Goal: Information Seeking & Learning: Check status

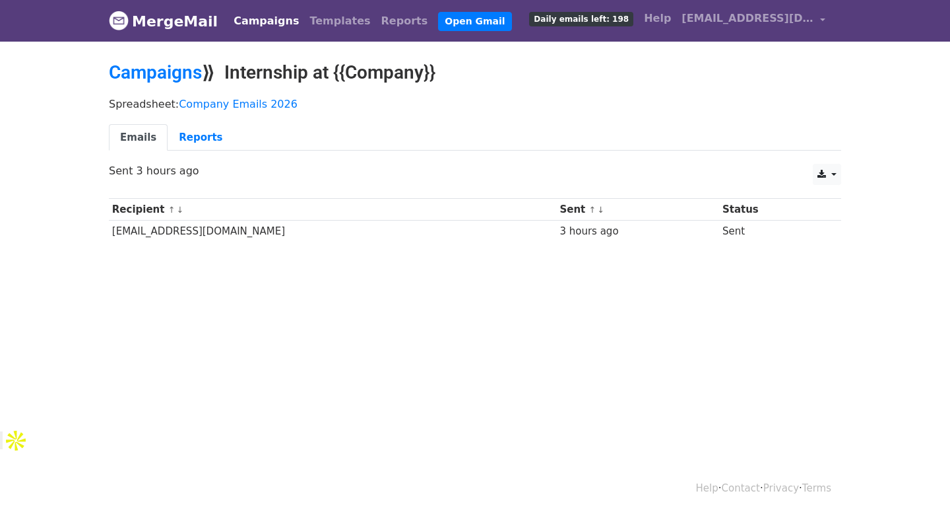
click at [238, 26] on link "Campaigns" at bounding box center [266, 21] width 76 height 26
click at [238, 19] on link "Campaigns" at bounding box center [266, 21] width 76 height 26
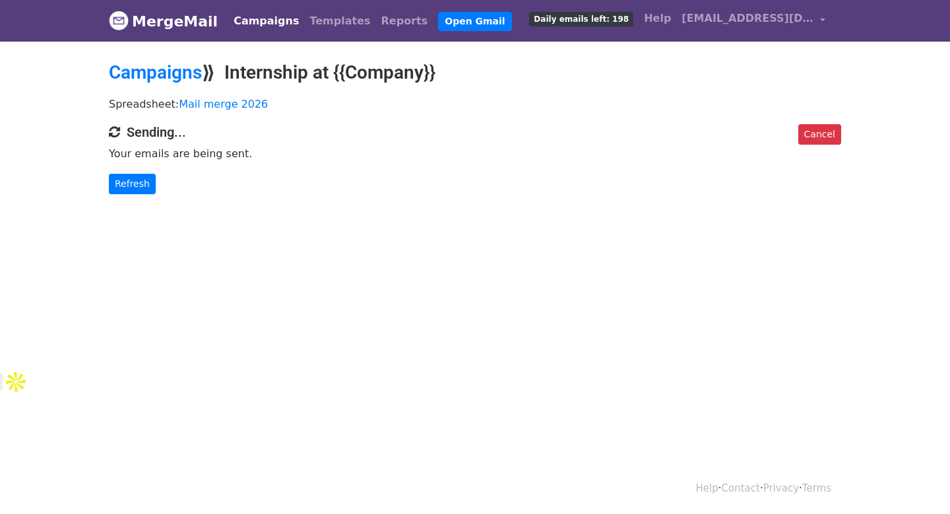
click at [243, 17] on link "Campaigns" at bounding box center [266, 21] width 76 height 26
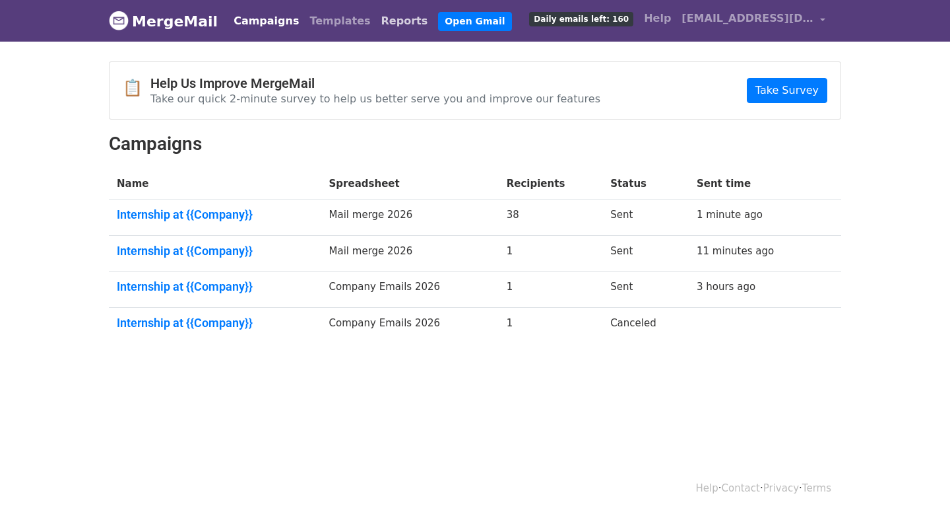
click at [376, 20] on link "Reports" at bounding box center [404, 21] width 57 height 26
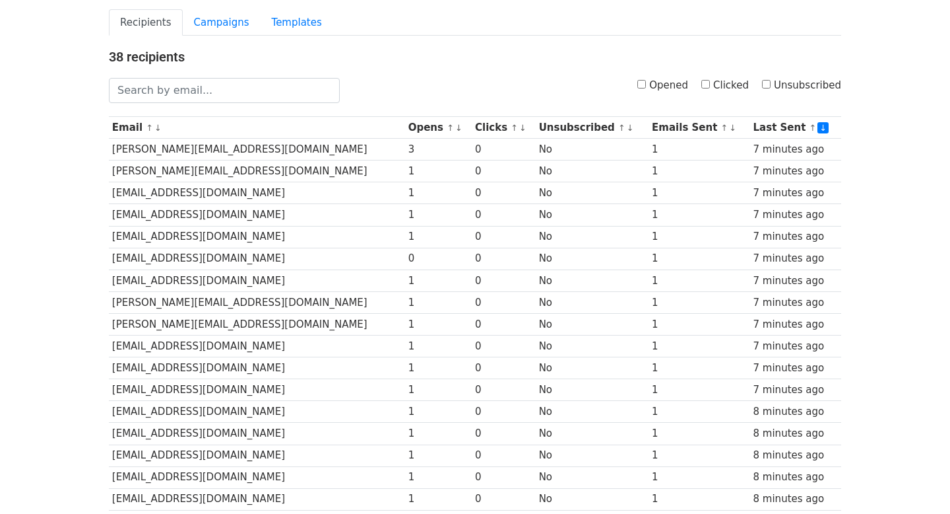
scroll to position [86, 0]
click at [429, 55] on h4 "38 recipients" at bounding box center [475, 58] width 733 height 16
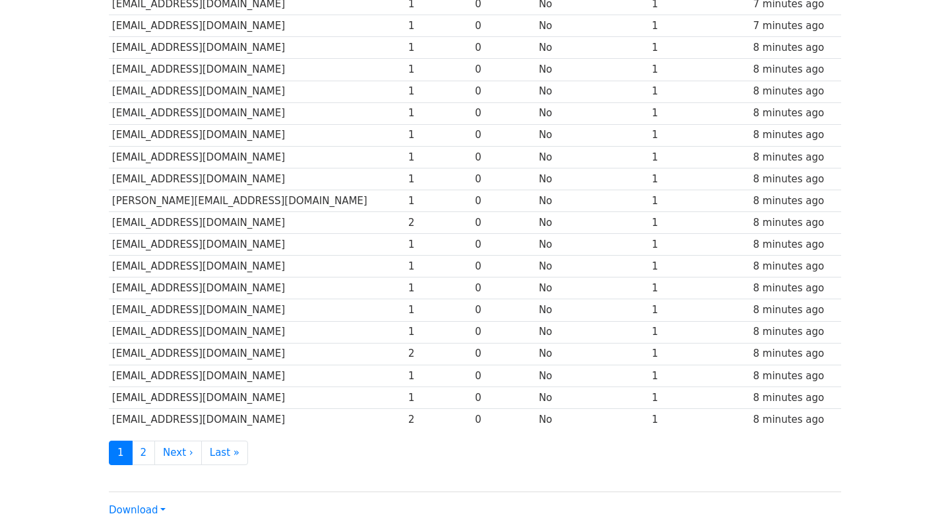
scroll to position [485, 0]
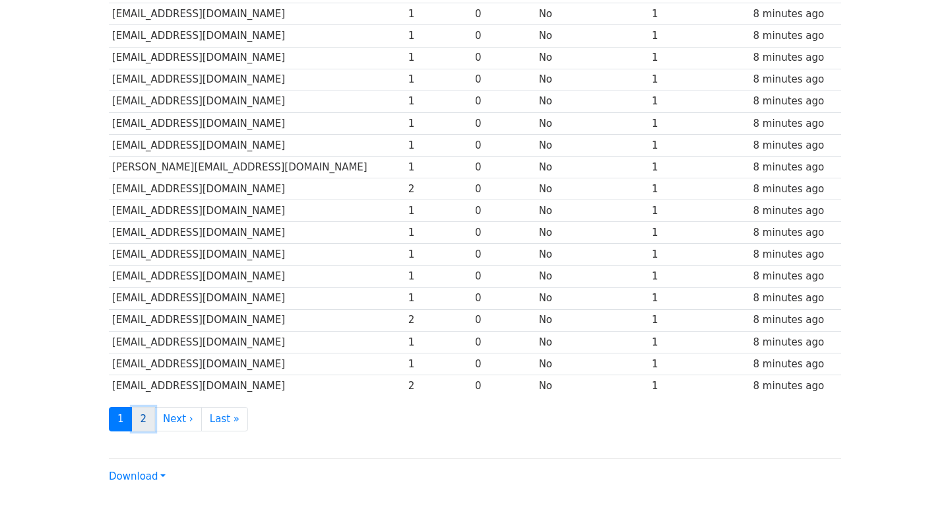
click at [138, 424] on link "2" at bounding box center [144, 419] width 24 height 24
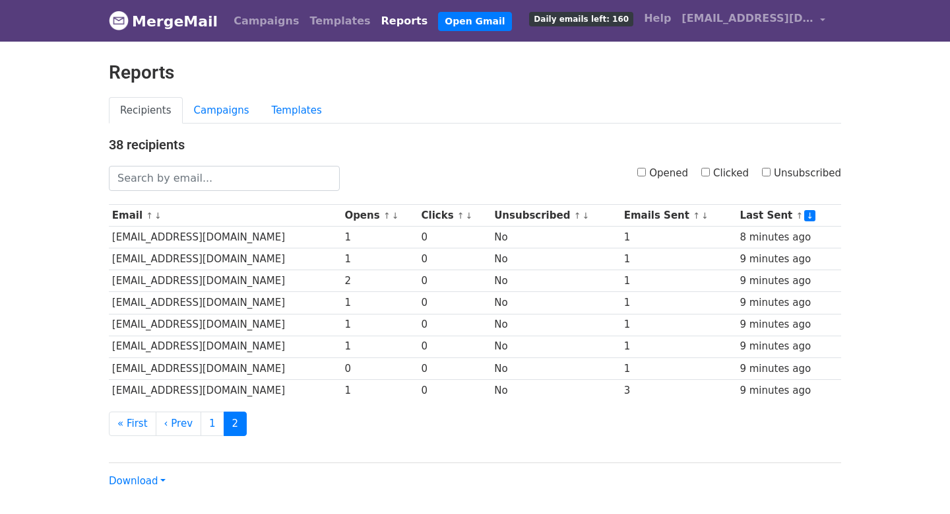
scroll to position [4, 0]
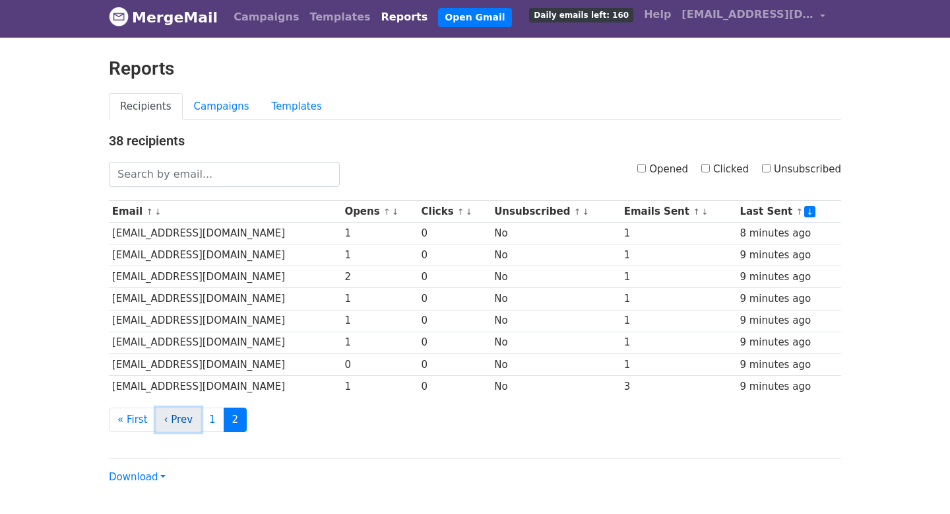
click at [184, 419] on link "‹ Prev" at bounding box center [179, 419] width 46 height 24
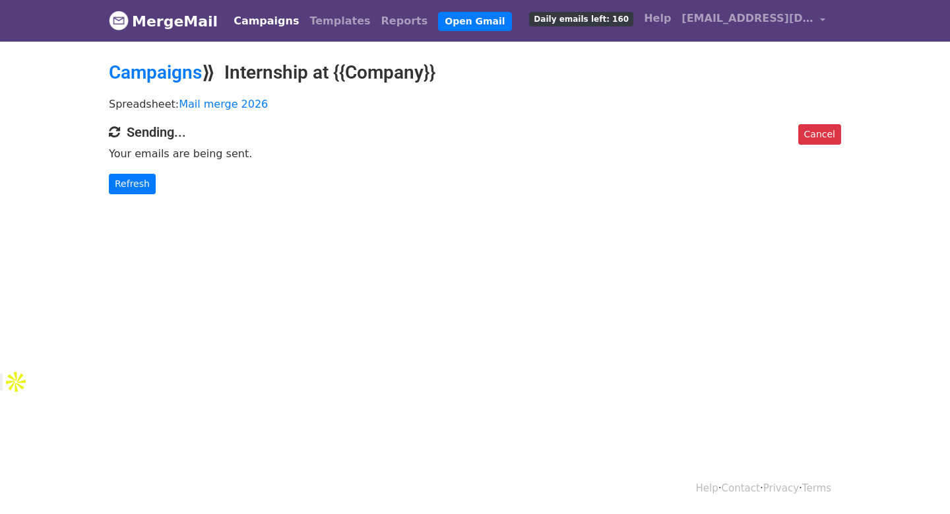
click at [240, 20] on link "Campaigns" at bounding box center [266, 21] width 76 height 26
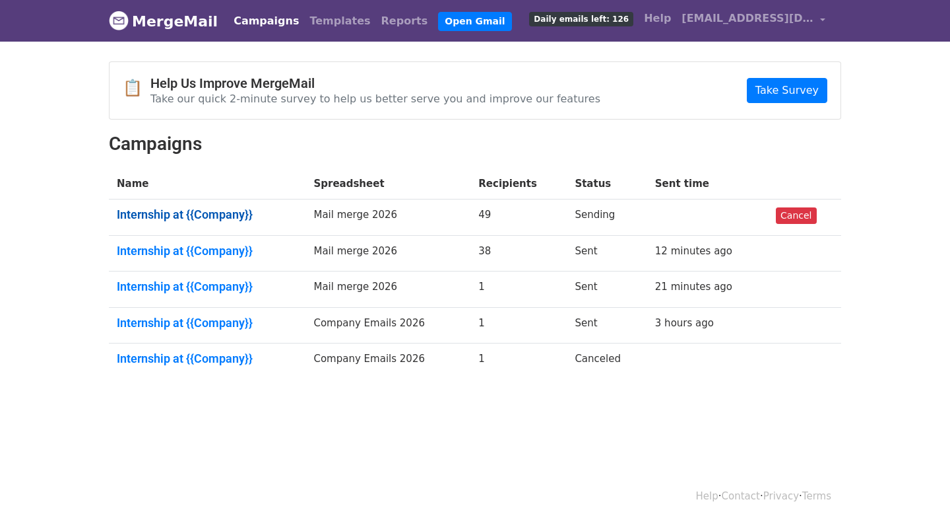
click at [171, 217] on link "Internship at {{Company}}" at bounding box center [207, 214] width 181 height 15
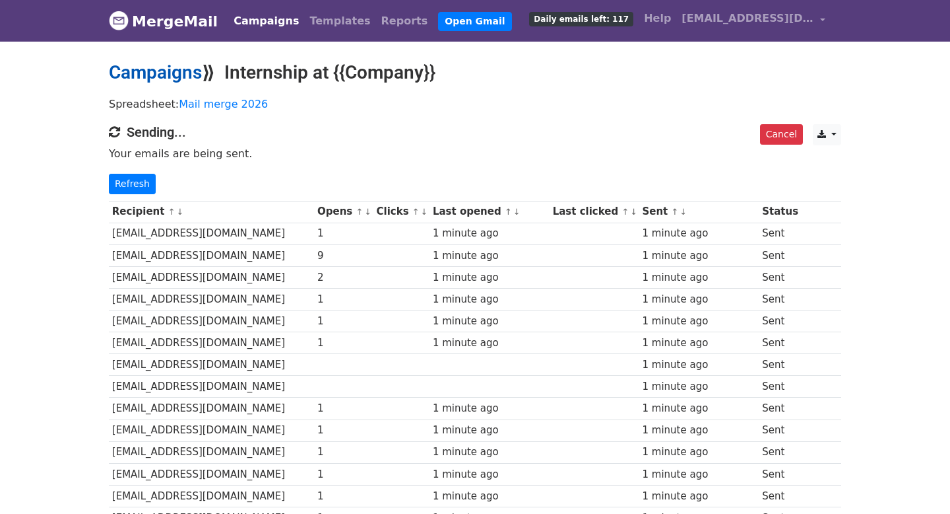
click at [150, 71] on link "Campaigns" at bounding box center [155, 72] width 93 height 22
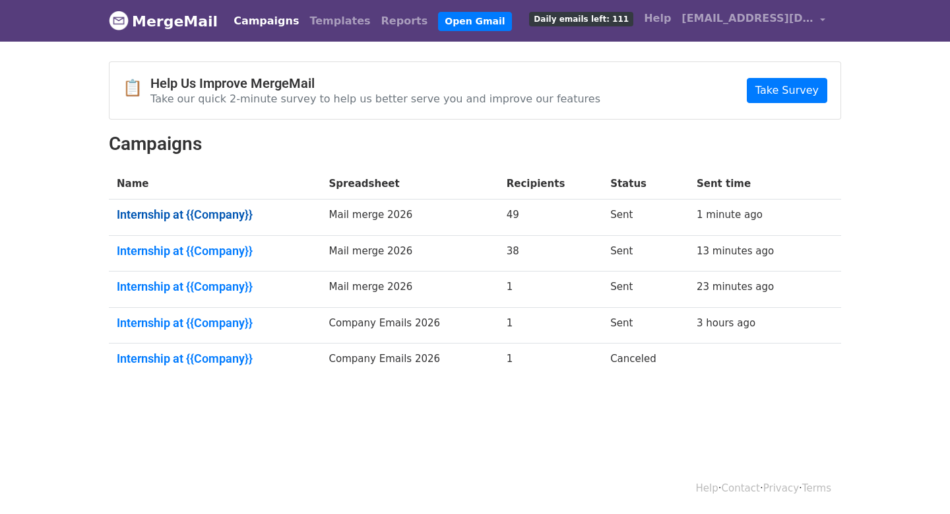
click at [182, 209] on link "Internship at {{Company}}" at bounding box center [215, 214] width 197 height 15
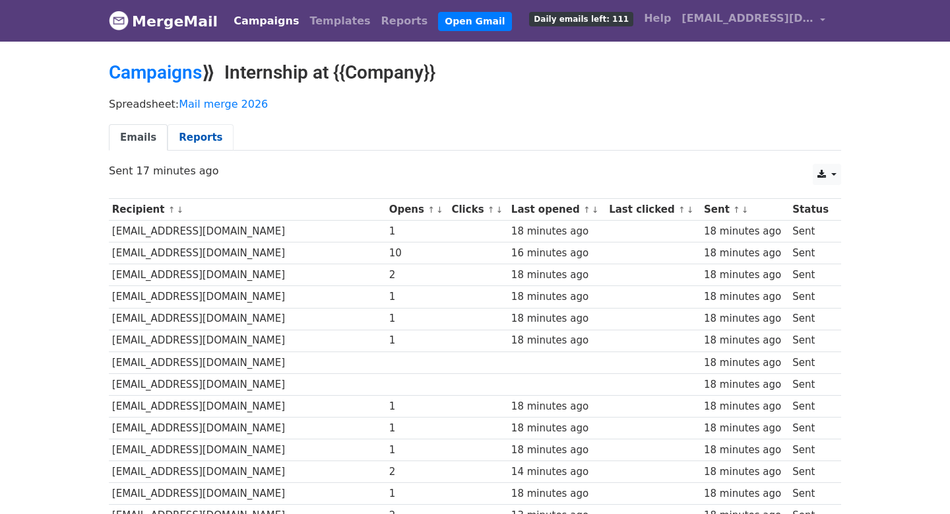
click at [205, 139] on link "Reports" at bounding box center [201, 137] width 66 height 27
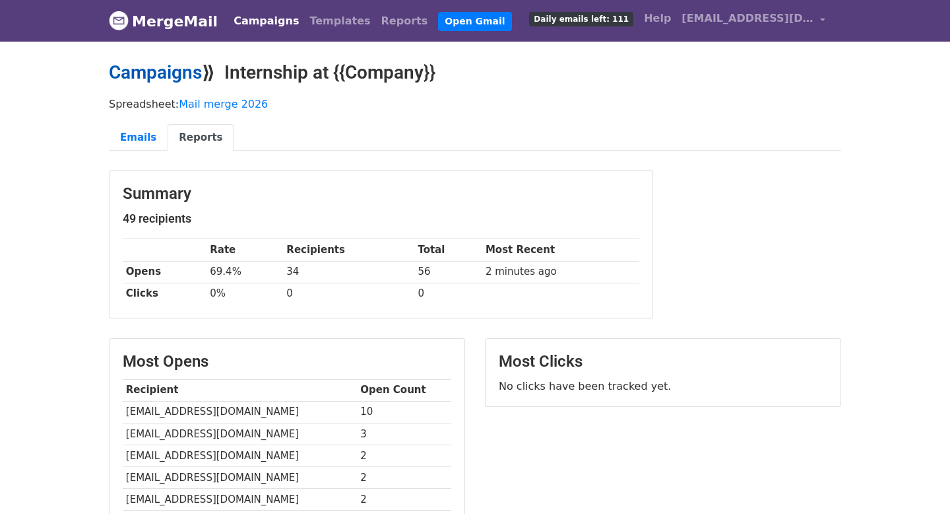
click at [170, 68] on link "Campaigns" at bounding box center [155, 72] width 93 height 22
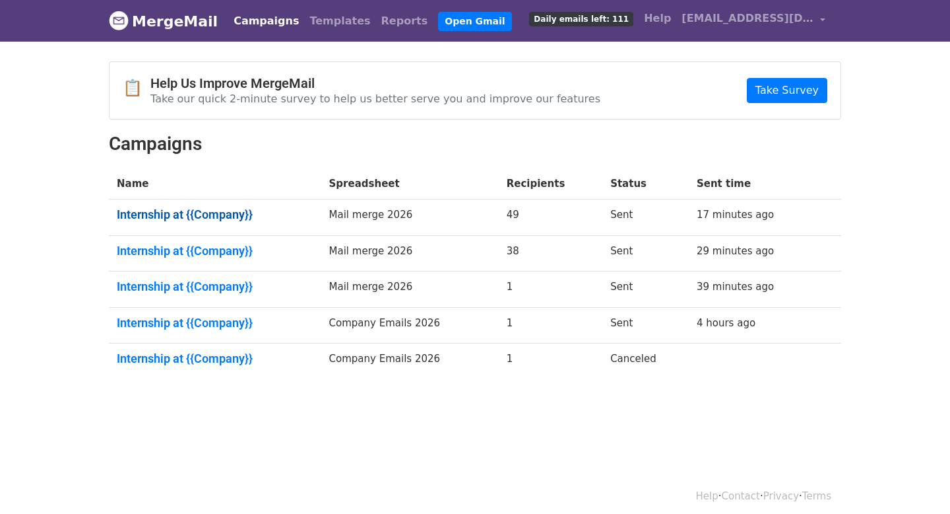
click at [200, 215] on link "Internship at {{Company}}" at bounding box center [215, 214] width 197 height 15
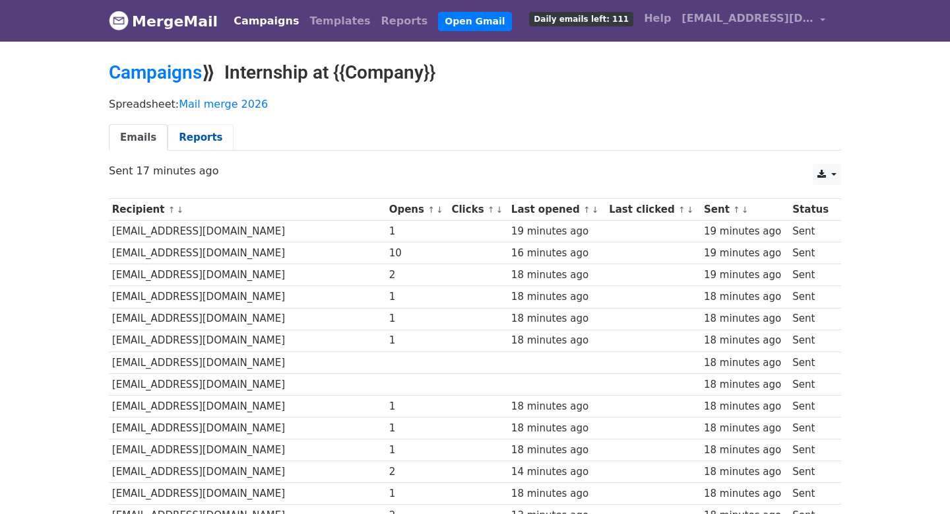
click at [195, 133] on link "Reports" at bounding box center [201, 137] width 66 height 27
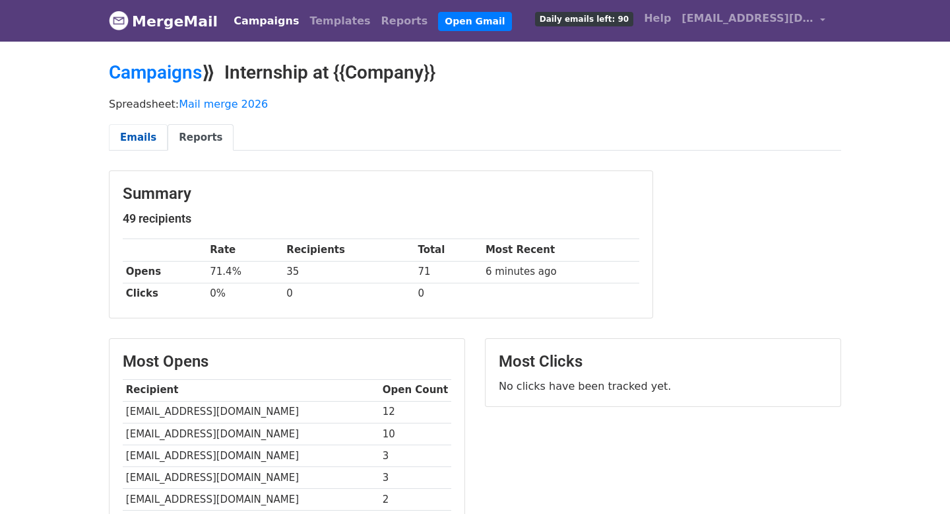
click at [139, 138] on link "Emails" at bounding box center [138, 137] width 59 height 27
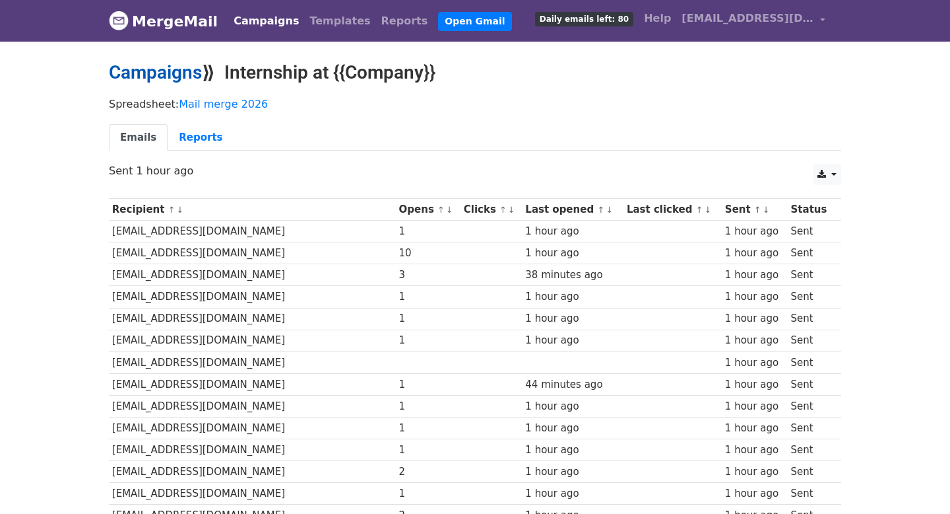
click at [167, 76] on link "Campaigns" at bounding box center [155, 72] width 93 height 22
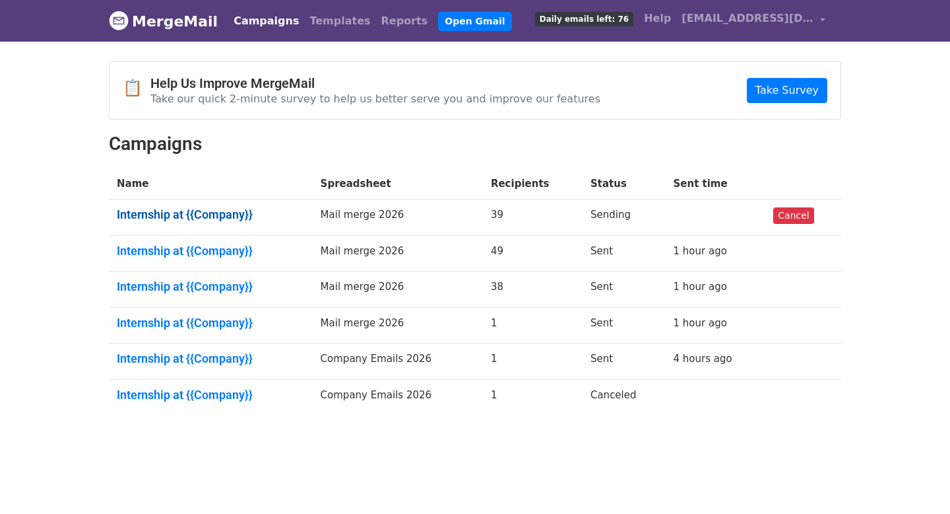
click at [202, 211] on link "Internship at {{Company}}" at bounding box center [211, 214] width 188 height 15
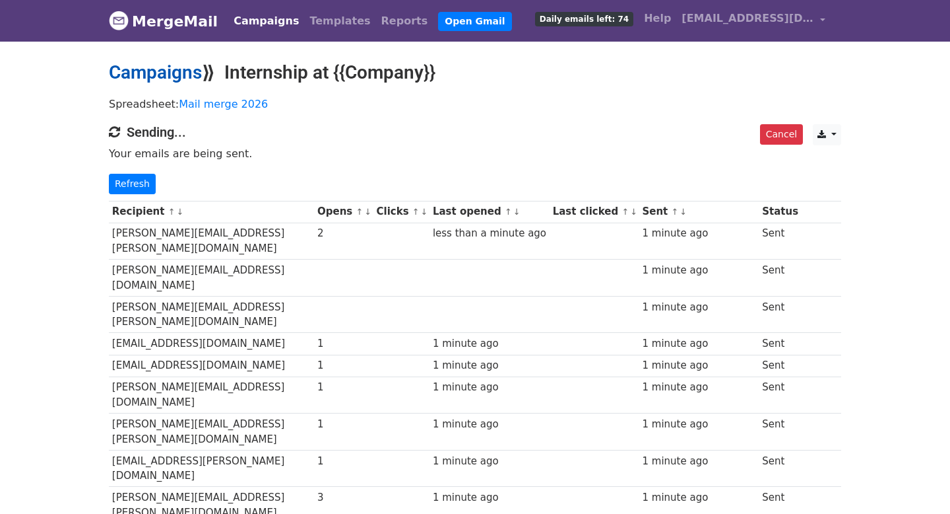
click at [172, 73] on link "Campaigns" at bounding box center [155, 72] width 93 height 22
